Goal: Navigation & Orientation: Find specific page/section

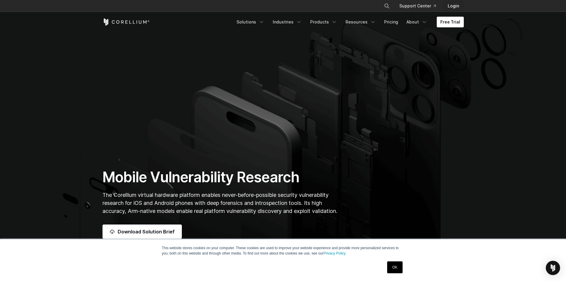
click at [450, 6] on link "Login" at bounding box center [453, 6] width 21 height 11
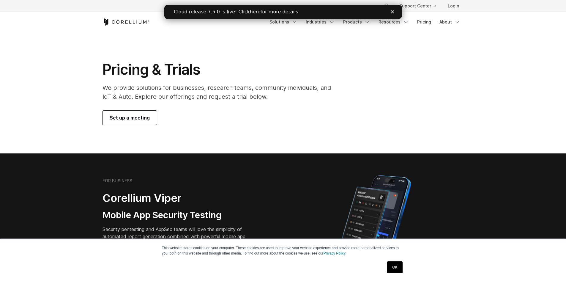
click at [392, 12] on polygon "Close" at bounding box center [392, 12] width 4 height 4
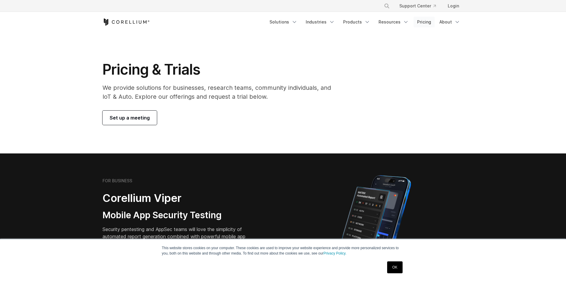
click at [428, 23] on link "Pricing" at bounding box center [424, 22] width 21 height 11
